Goal: Book appointment/travel/reservation

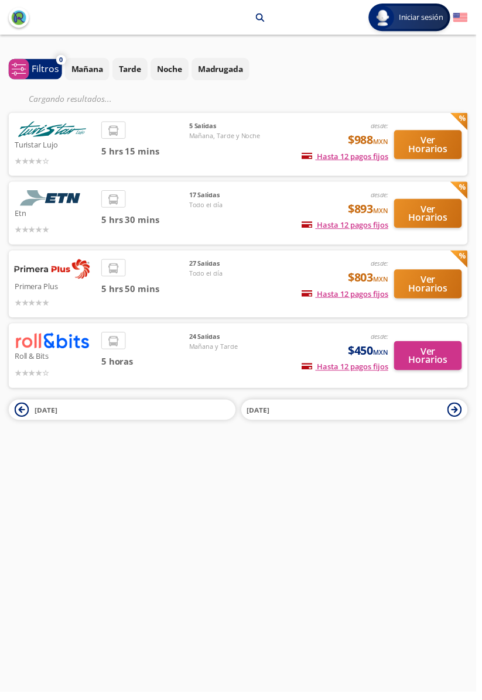
click at [210, 365] on div "24 [PERSON_NAME][DATE] y Tarde" at bounding box center [232, 359] width 82 height 47
click at [440, 364] on button "Ver Horarios" at bounding box center [433, 360] width 69 height 29
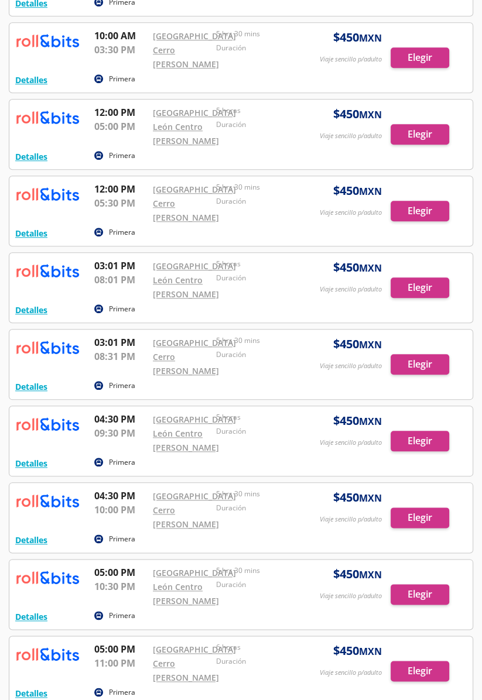
scroll to position [767, 0]
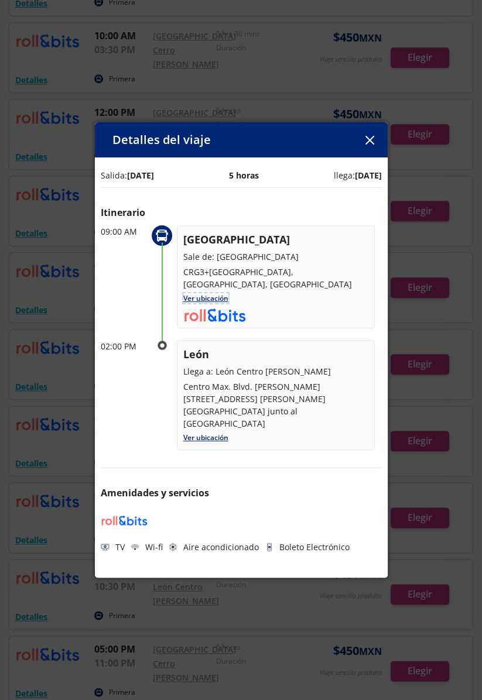
click at [198, 296] on link "Ver ubicación" at bounding box center [205, 298] width 45 height 10
click at [369, 131] on button "button" at bounding box center [370, 140] width 18 height 18
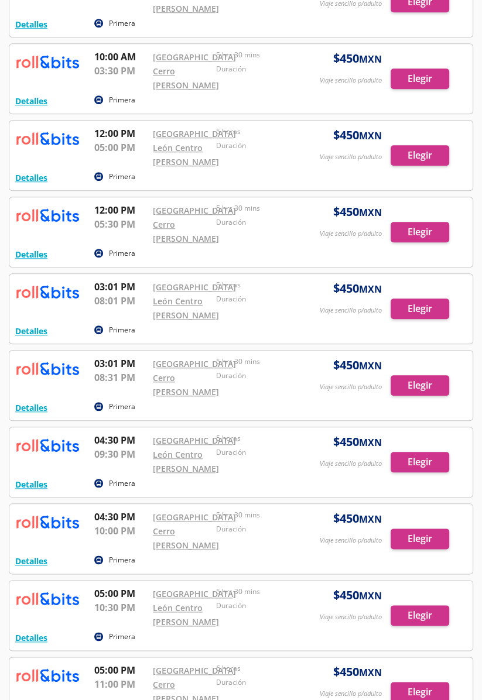
scroll to position [0, 0]
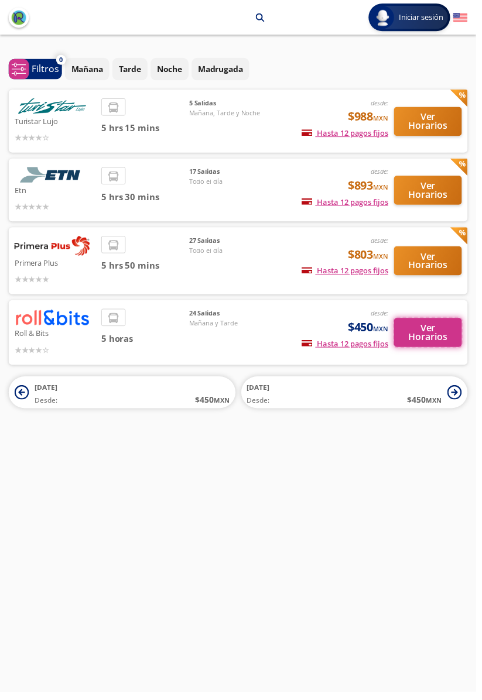
click at [420, 346] on button "Ver Horarios" at bounding box center [433, 336] width 69 height 29
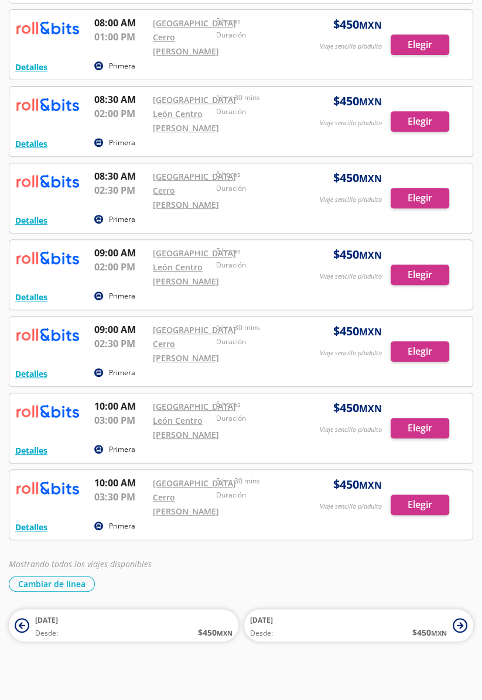
scroll to position [348, 0]
